Goal: Transaction & Acquisition: Purchase product/service

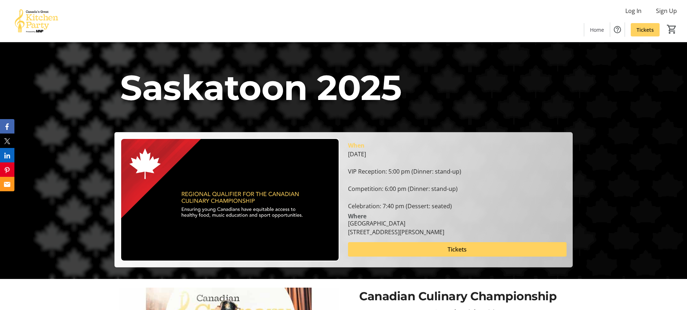
scroll to position [72, 0]
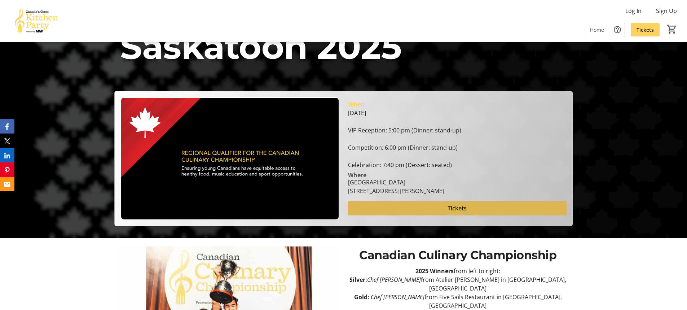
click at [477, 207] on span at bounding box center [457, 207] width 219 height 17
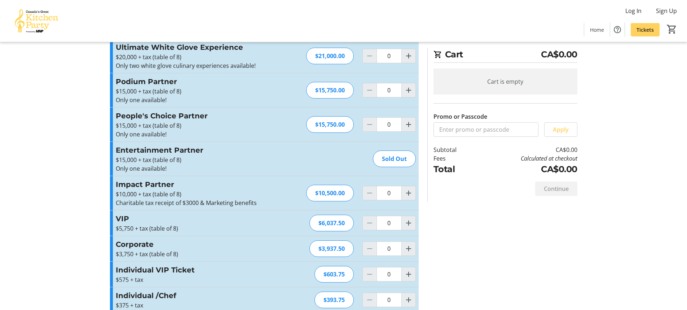
scroll to position [32, 0]
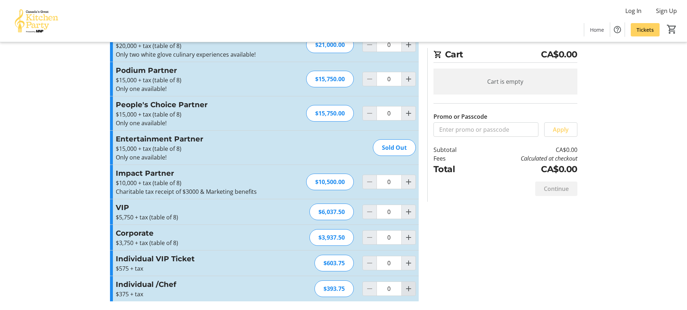
click at [412, 291] on mat-icon "Increment by one" at bounding box center [408, 288] width 9 height 9
click at [411, 291] on mat-icon "Increment by one" at bounding box center [408, 288] width 9 height 9
type input "3"
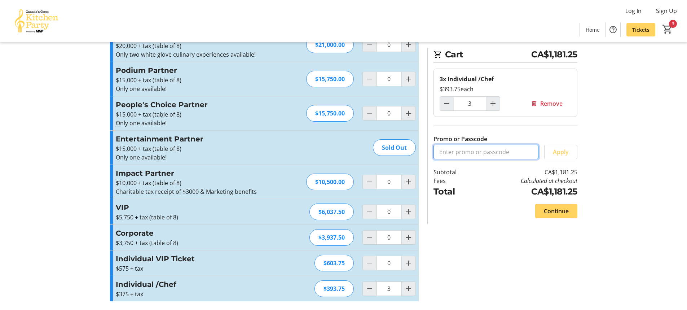
click at [504, 152] on input "Promo or Passcode" at bounding box center [486, 152] width 105 height 14
type input "shaun20"
click at [573, 149] on span at bounding box center [561, 151] width 32 height 17
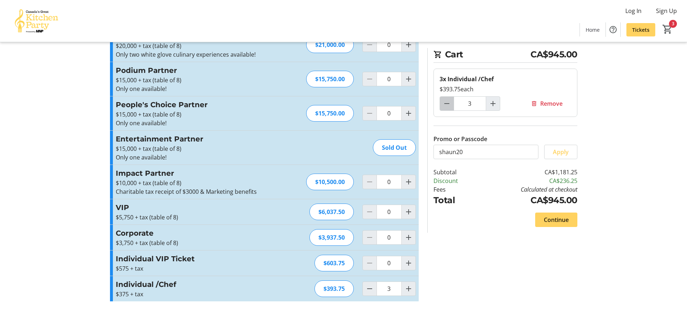
drag, startPoint x: 446, startPoint y: 106, endPoint x: 461, endPoint y: 110, distance: 15.3
click at [445, 106] on mat-icon "Decrement by one" at bounding box center [447, 103] width 9 height 9
type input "2"
drag, startPoint x: 557, startPoint y: 220, endPoint x: 611, endPoint y: 216, distance: 54.3
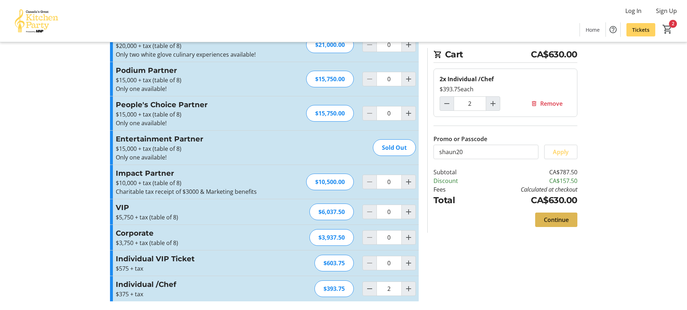
click at [556, 220] on span "Continue" at bounding box center [556, 219] width 25 height 9
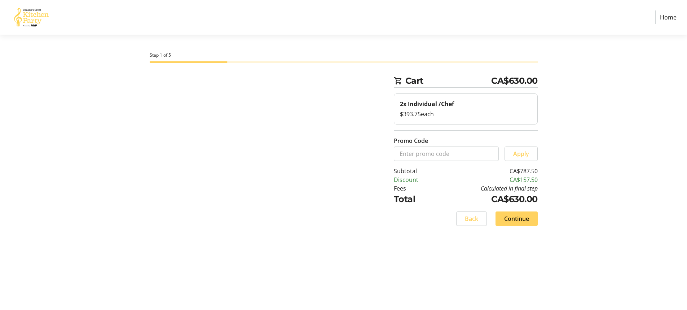
select select "CA"
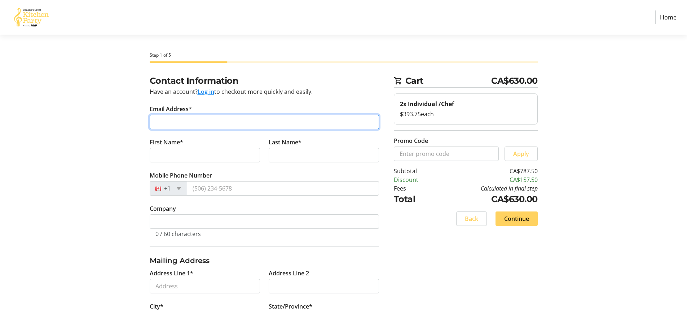
click at [254, 125] on input "Email Address*" at bounding box center [264, 122] width 229 height 14
type input "[EMAIL_ADDRESS][DOMAIN_NAME]"
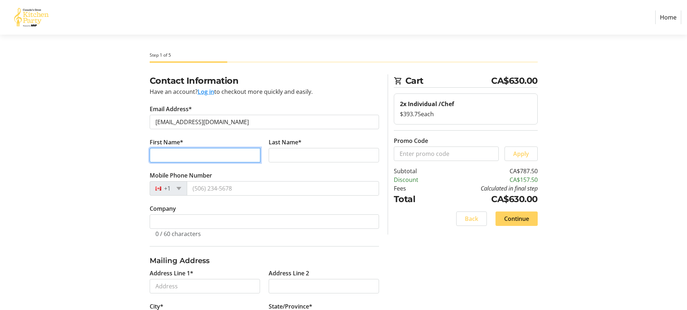
click at [236, 152] on input "First Name*" at bounding box center [205, 155] width 111 height 14
type input "c"
type input "[PERSON_NAME]"
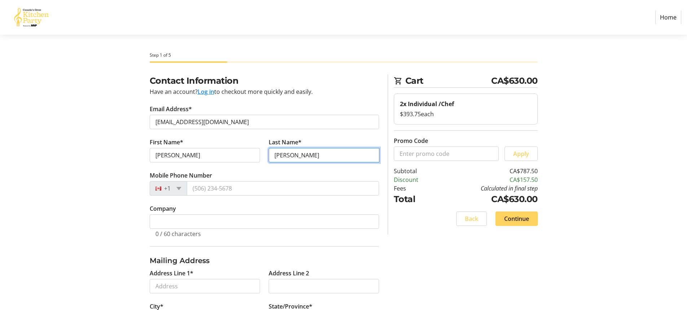
type input "[PERSON_NAME]"
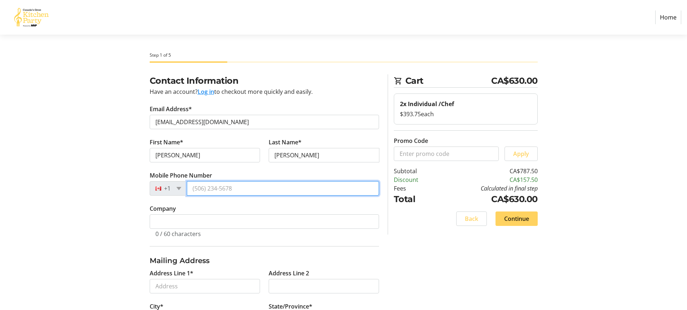
click at [217, 188] on input "Mobile Phone Number" at bounding box center [283, 188] width 192 height 14
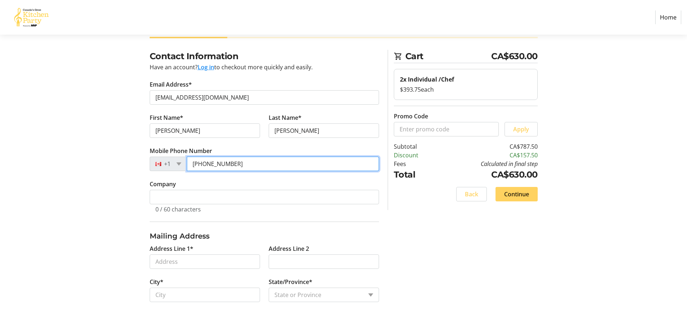
scroll to position [36, 0]
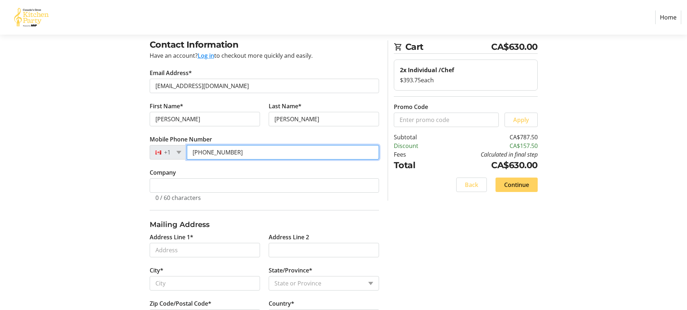
type input "[PHONE_NUMBER]"
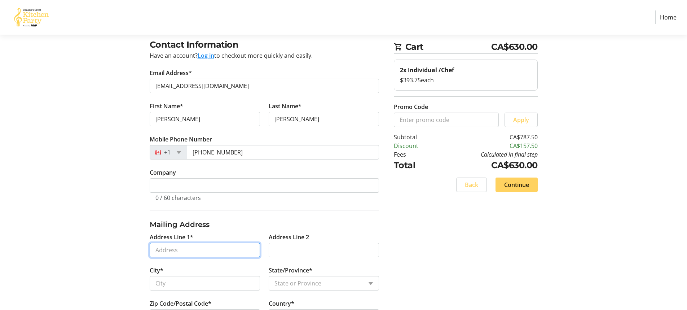
click at [227, 245] on input "Address Line 1*" at bounding box center [205, 250] width 110 height 14
type input "[STREET_ADDRESS]"
type input "Saskatoon"
select select "SK"
type input "S7T 1A1"
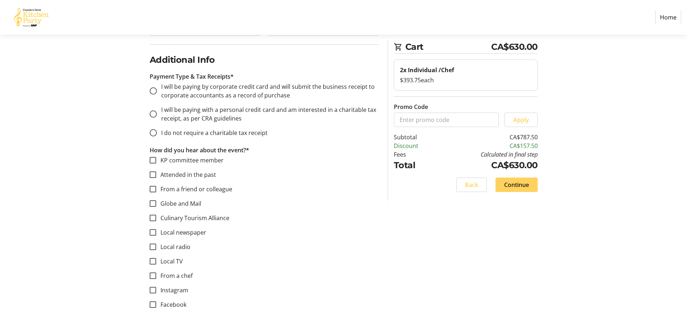
scroll to position [325, 0]
click at [155, 87] on input "I will be paying by corporate credit card and will submit the business receipt …" at bounding box center [153, 90] width 7 height 7
radio input "true"
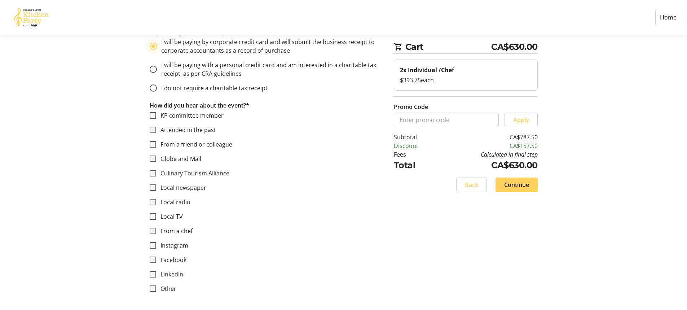
scroll to position [369, 0]
click at [153, 229] on input "From a chef" at bounding box center [153, 230] width 6 height 6
checkbox input "true"
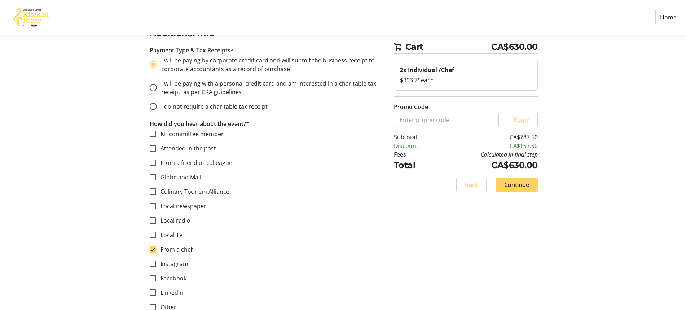
scroll to position [333, 0]
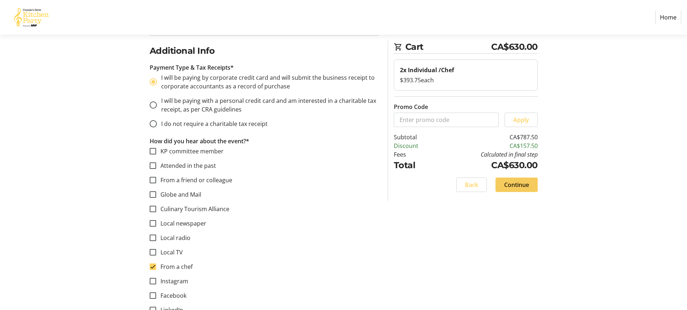
click at [523, 183] on span "Continue" at bounding box center [516, 184] width 25 height 9
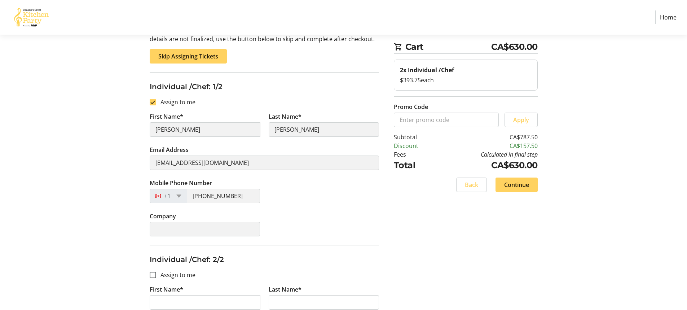
scroll to position [175, 0]
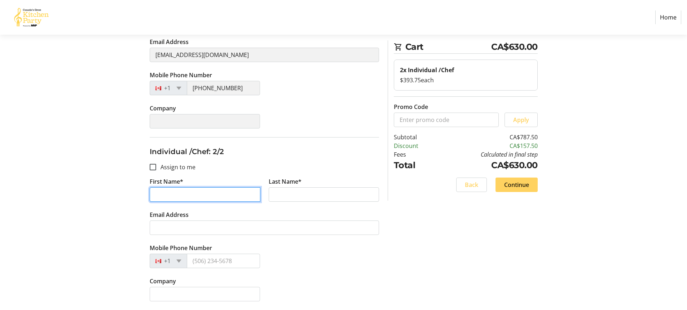
click at [177, 193] on input "First Name*" at bounding box center [205, 194] width 111 height 14
type input "[PERSON_NAME]"
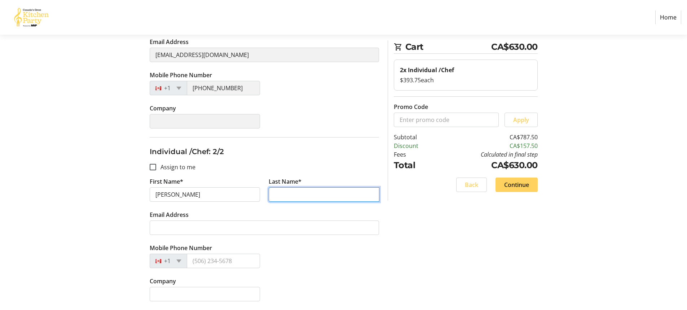
click at [321, 201] on input "Last Name*" at bounding box center [324, 194] width 111 height 14
type input "Klombies"
click at [302, 250] on div "Mobile Phone Number +1" at bounding box center [264, 259] width 238 height 33
click at [523, 186] on span "Continue" at bounding box center [516, 184] width 25 height 9
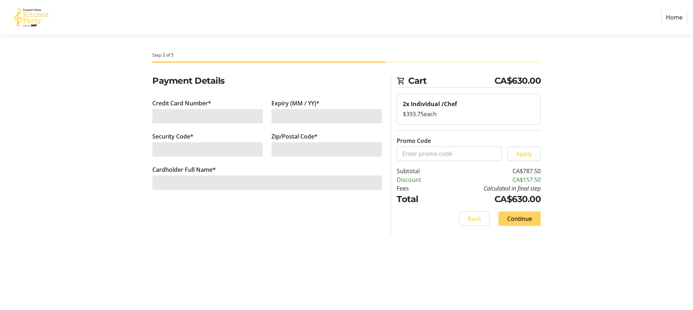
click at [197, 112] on div at bounding box center [207, 116] width 110 height 14
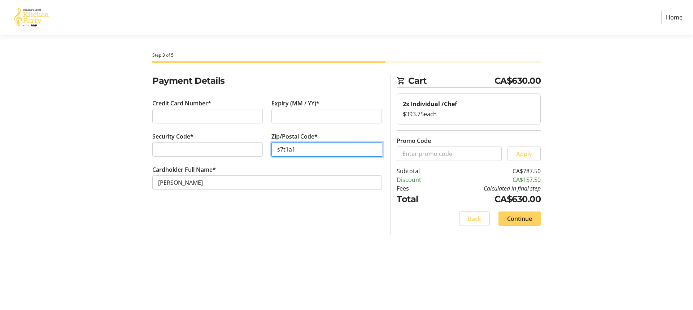
type input "s7t1a1"
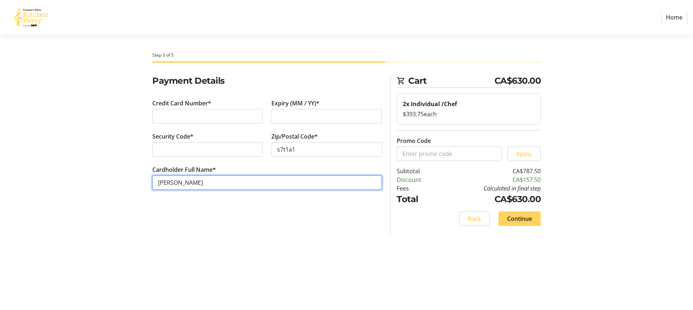
click at [239, 177] on input "[PERSON_NAME]" at bounding box center [266, 182] width 229 height 14
drag, startPoint x: 166, startPoint y: 184, endPoint x: 0, endPoint y: 183, distance: 165.6
click at [0, 184] on section "Step 3 of 5 Cart CA$630.00 2x Individual /Chef $393.75 each Promo Code Apply Su…" at bounding box center [346, 172] width 693 height 275
type input "[PERSON_NAME] [GEOGRAPHIC_DATA]"
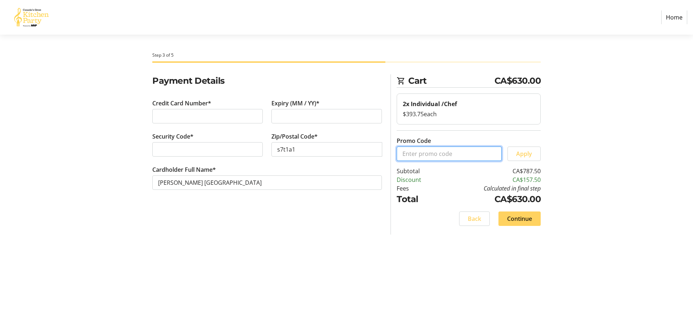
click at [467, 155] on input "Promo Code" at bounding box center [448, 153] width 105 height 14
type input "shaun20"
click at [528, 152] on span "Apply" at bounding box center [524, 153] width 16 height 9
click at [528, 217] on span "Continue" at bounding box center [519, 218] width 25 height 9
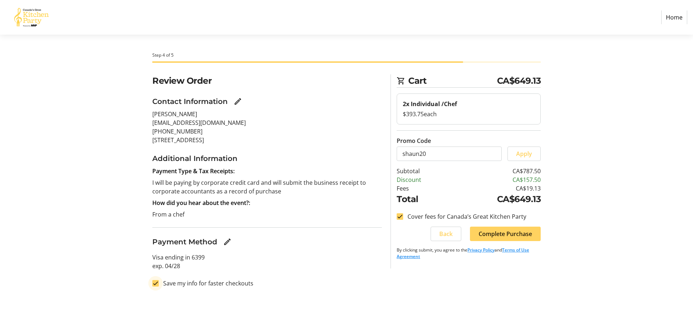
click at [155, 283] on input "Save my info for faster checkouts" at bounding box center [155, 283] width 6 height 6
checkbox input "false"
click at [515, 235] on span "Complete Purchase" at bounding box center [504, 233] width 53 height 9
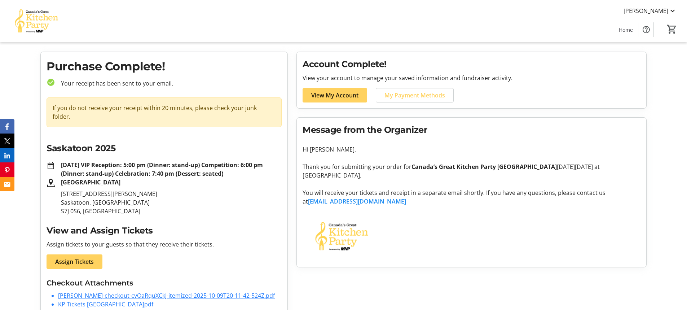
scroll to position [22, 0]
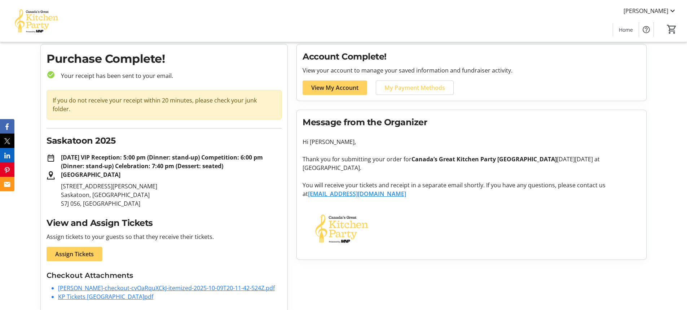
click at [202, 284] on link "[PERSON_NAME]-checkout-cvOaRquXCkJ-itemized-2025-10-09T20-11-42-524Z.pdf" at bounding box center [166, 288] width 217 height 8
click at [97, 293] on link "KP Tickets [GEOGRAPHIC_DATA]pdf" at bounding box center [105, 297] width 95 height 8
click at [72, 250] on span "Assign Tickets" at bounding box center [74, 254] width 39 height 9
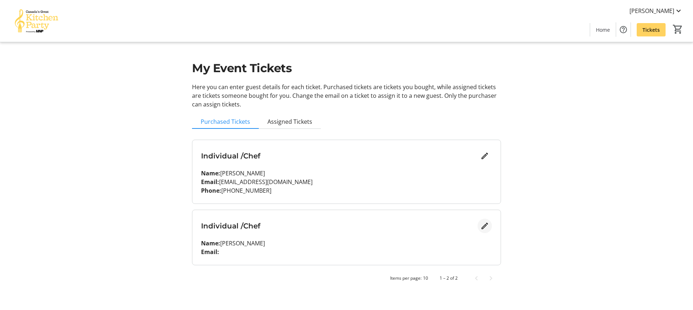
click at [484, 226] on mat-icon "Edit" at bounding box center [484, 225] width 9 height 9
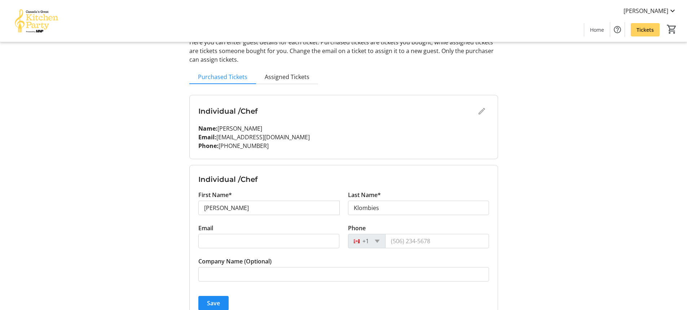
scroll to position [72, 0]
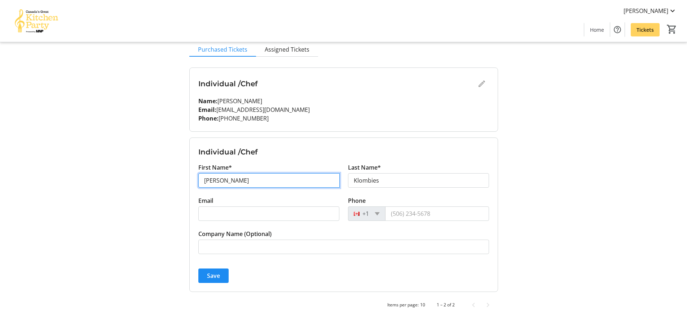
drag, startPoint x: 217, startPoint y: 176, endPoint x: 238, endPoint y: 180, distance: 21.0
click at [218, 176] on input "[PERSON_NAME]" at bounding box center [268, 180] width 141 height 14
drag, startPoint x: 181, startPoint y: 182, endPoint x: 180, endPoint y: 186, distance: 4.6
click at [176, 185] on div "My Event Tickets Here you can enter guest details for each ticket. Purchased ti…" at bounding box center [344, 124] width 476 height 393
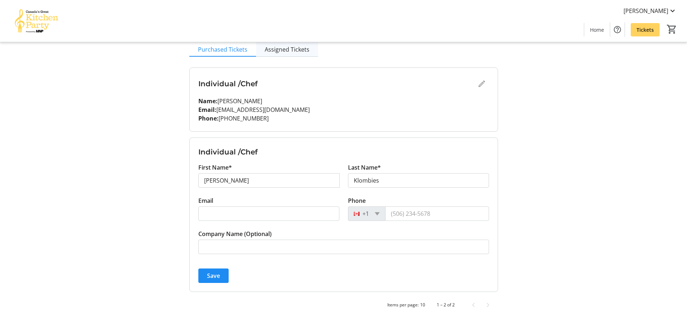
click at [282, 52] on span "Assigned Tickets" at bounding box center [287, 50] width 45 height 6
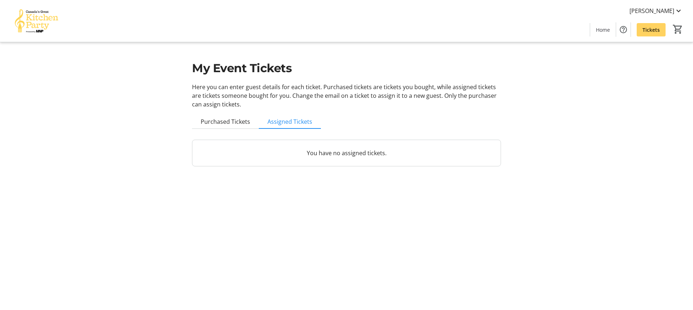
drag, startPoint x: 222, startPoint y: 123, endPoint x: 251, endPoint y: 126, distance: 28.6
click at [223, 124] on span "Purchased Tickets" at bounding box center [225, 122] width 49 height 6
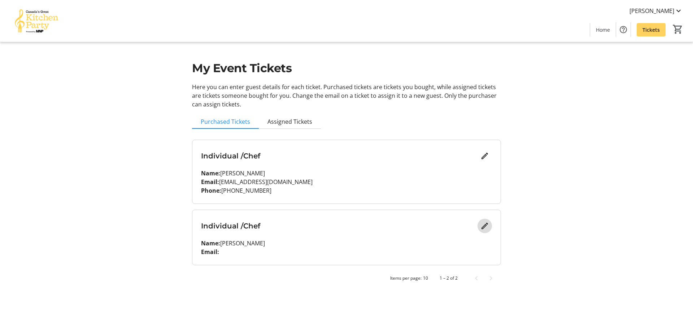
drag, startPoint x: 483, startPoint y: 227, endPoint x: 504, endPoint y: 223, distance: 21.2
click at [483, 227] on mat-icon "Edit" at bounding box center [484, 225] width 9 height 9
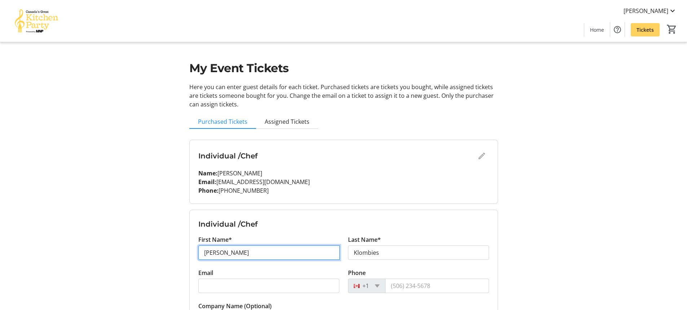
click at [265, 258] on input "[PERSON_NAME]" at bounding box center [268, 252] width 141 height 14
drag, startPoint x: 62, startPoint y: 259, endPoint x: 88, endPoint y: 260, distance: 25.7
click at [52, 260] on tr-design-standard-layout-narrow "My Event Tickets Here you can enter guest details for each ticket. Purchased ti…" at bounding box center [343, 196] width 687 height 393
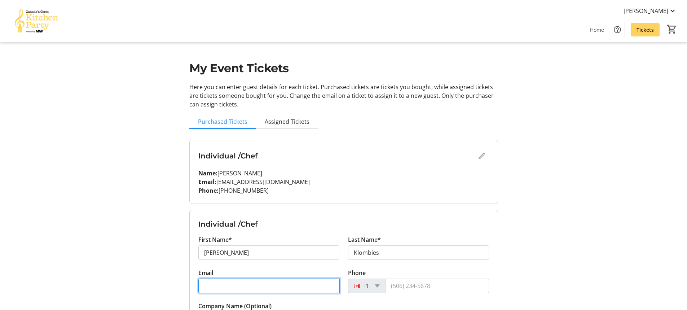
click at [297, 286] on input "Email" at bounding box center [268, 285] width 141 height 14
type input "[EMAIL_ADDRESS][DOMAIN_NAME]"
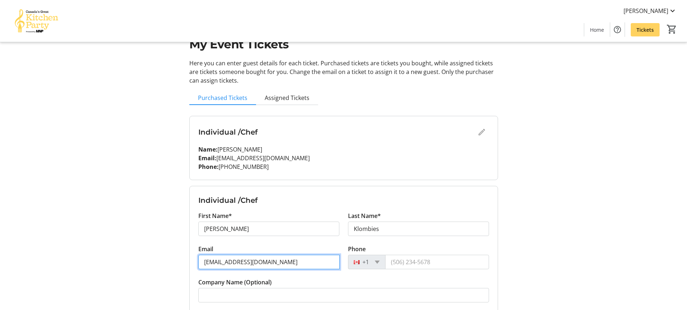
scroll to position [36, 0]
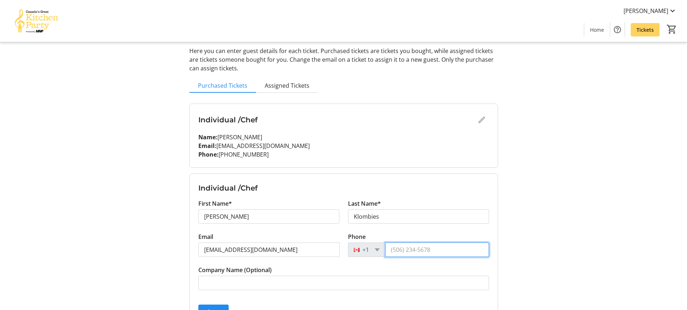
click at [426, 251] on input "Phone" at bounding box center [437, 249] width 104 height 14
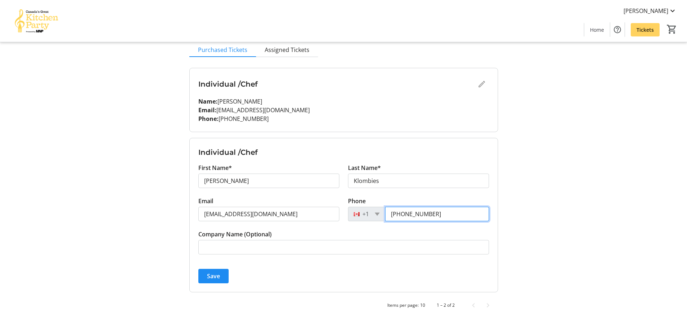
scroll to position [72, 0]
type input "[PHONE_NUMBER]"
click at [212, 273] on span "Save" at bounding box center [213, 275] width 13 height 9
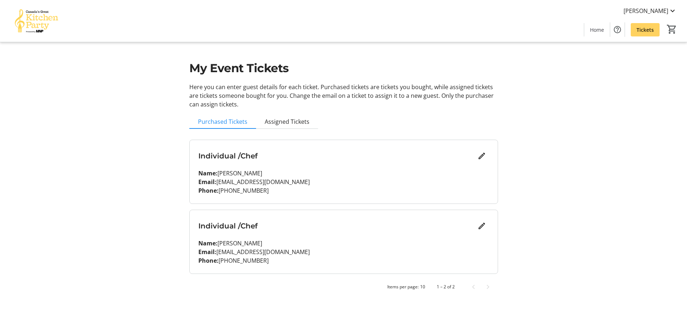
scroll to position [0, 0]
click at [646, 31] on span "Tickets" at bounding box center [650, 30] width 17 height 8
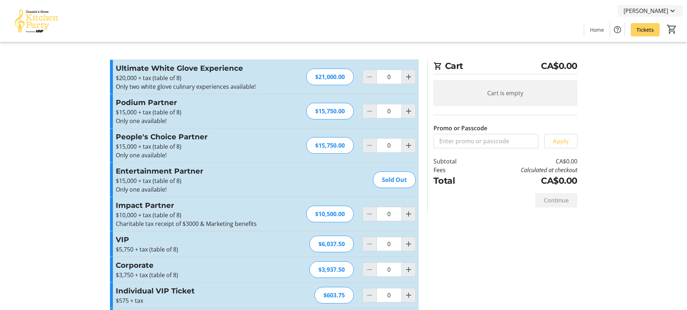
click at [662, 11] on span "[PERSON_NAME]" at bounding box center [646, 10] width 45 height 9
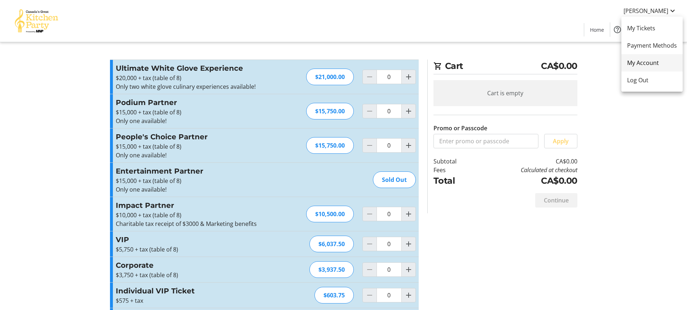
click at [650, 62] on span "My Account" at bounding box center [652, 62] width 50 height 9
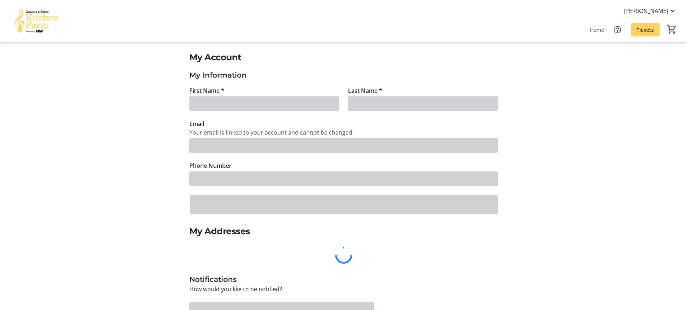
type input "[PERSON_NAME]"
type input "[EMAIL_ADDRESS][DOMAIN_NAME]"
type input "[PHONE_NUMBER]"
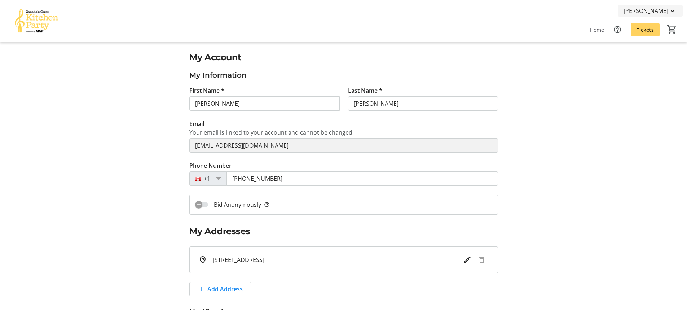
click at [650, 10] on span "[PERSON_NAME]" at bounding box center [646, 10] width 45 height 9
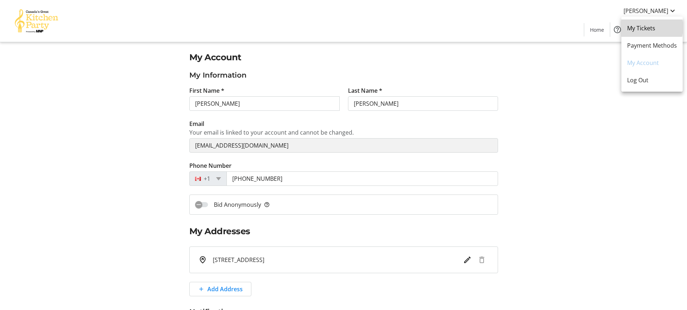
click at [638, 27] on span "My Tickets" at bounding box center [652, 28] width 50 height 9
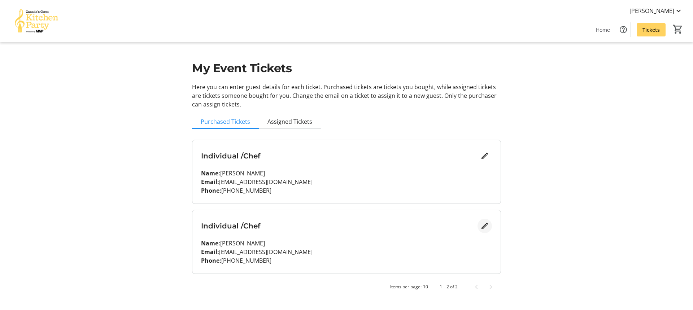
click at [482, 225] on mat-icon "Edit" at bounding box center [484, 225] width 9 height 9
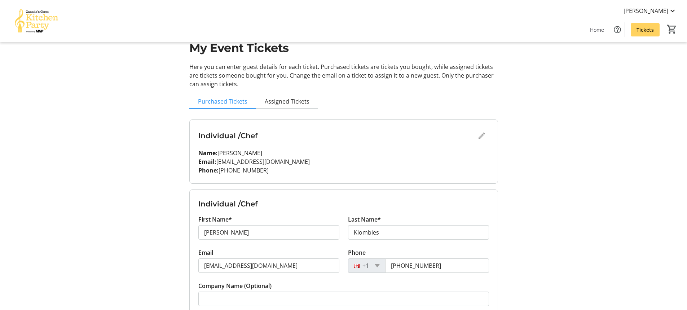
scroll to position [83, 0]
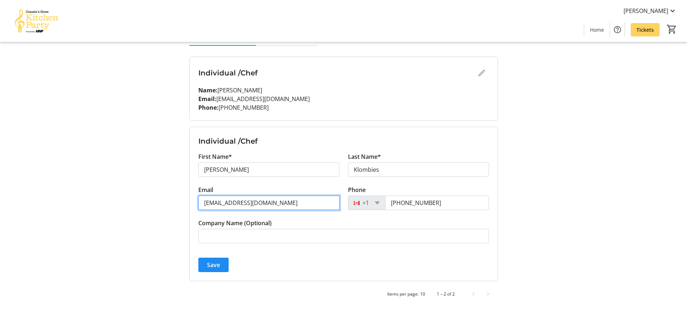
click at [281, 201] on input "[EMAIL_ADDRESS][DOMAIN_NAME]" at bounding box center [268, 202] width 141 height 14
drag, startPoint x: 281, startPoint y: 202, endPoint x: 99, endPoint y: 203, distance: 181.8
click at [99, 203] on tr-design-standard-layout-narrow "My Event Tickets Here you can enter guest details for each ticket. Purchased ti…" at bounding box center [343, 113] width 687 height 393
type input "e"
type input "[EMAIL_ADDRESS][DOMAIN_NAME]"
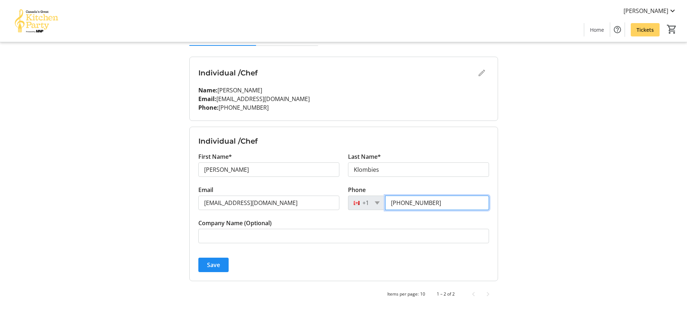
drag, startPoint x: 436, startPoint y: 202, endPoint x: 344, endPoint y: 207, distance: 91.7
click at [344, 207] on div "Phone [PHONE_NUMBER]" at bounding box center [419, 201] width 150 height 33
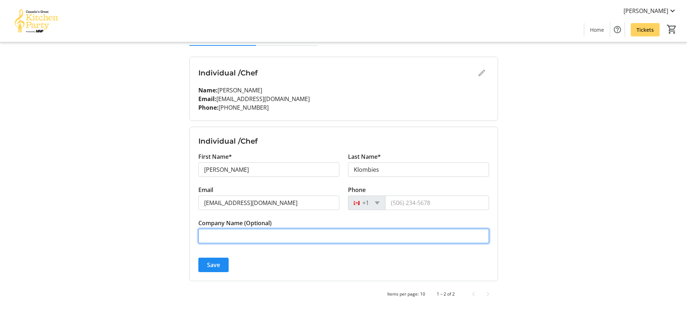
click at [253, 239] on input "Company Name (Optional)" at bounding box center [343, 236] width 291 height 14
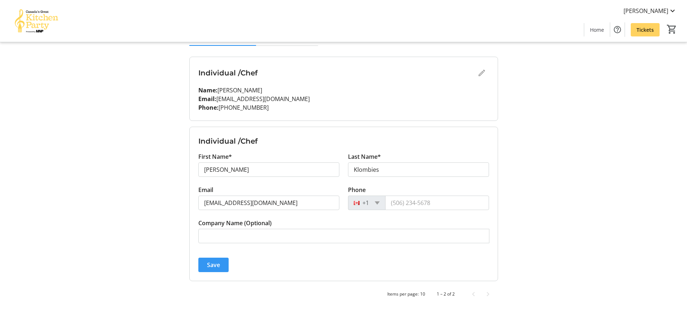
click at [215, 264] on span "Save" at bounding box center [213, 264] width 13 height 9
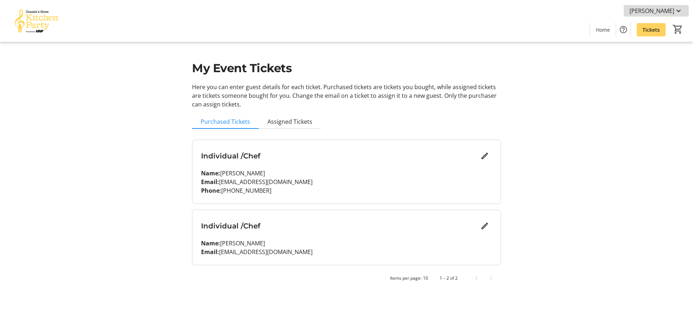
click at [655, 9] on span "[PERSON_NAME]" at bounding box center [651, 10] width 45 height 9
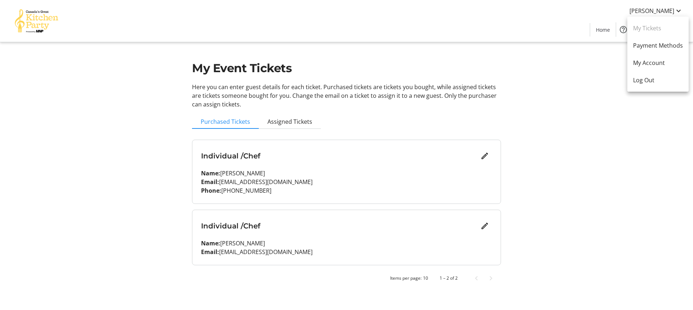
click at [654, 28] on link "My Tickets" at bounding box center [657, 27] width 61 height 17
click at [304, 171] on div at bounding box center [346, 155] width 693 height 310
click at [239, 223] on h3 "Individual /Chef" at bounding box center [339, 225] width 276 height 11
click at [371, 228] on h3 "Individual /Chef" at bounding box center [339, 225] width 276 height 11
click at [300, 149] on div "Individual /Chef" at bounding box center [346, 156] width 291 height 14
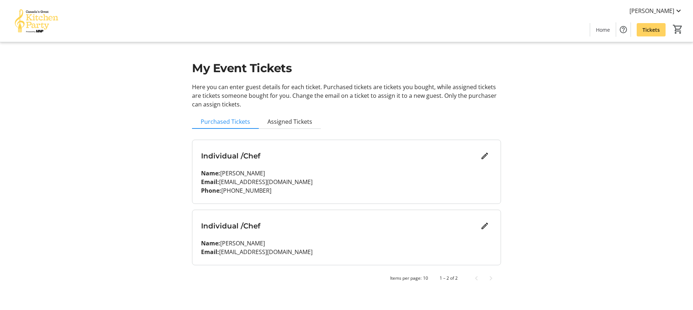
click at [300, 149] on div "Individual /Chef" at bounding box center [346, 156] width 291 height 14
